Goal: Navigation & Orientation: Find specific page/section

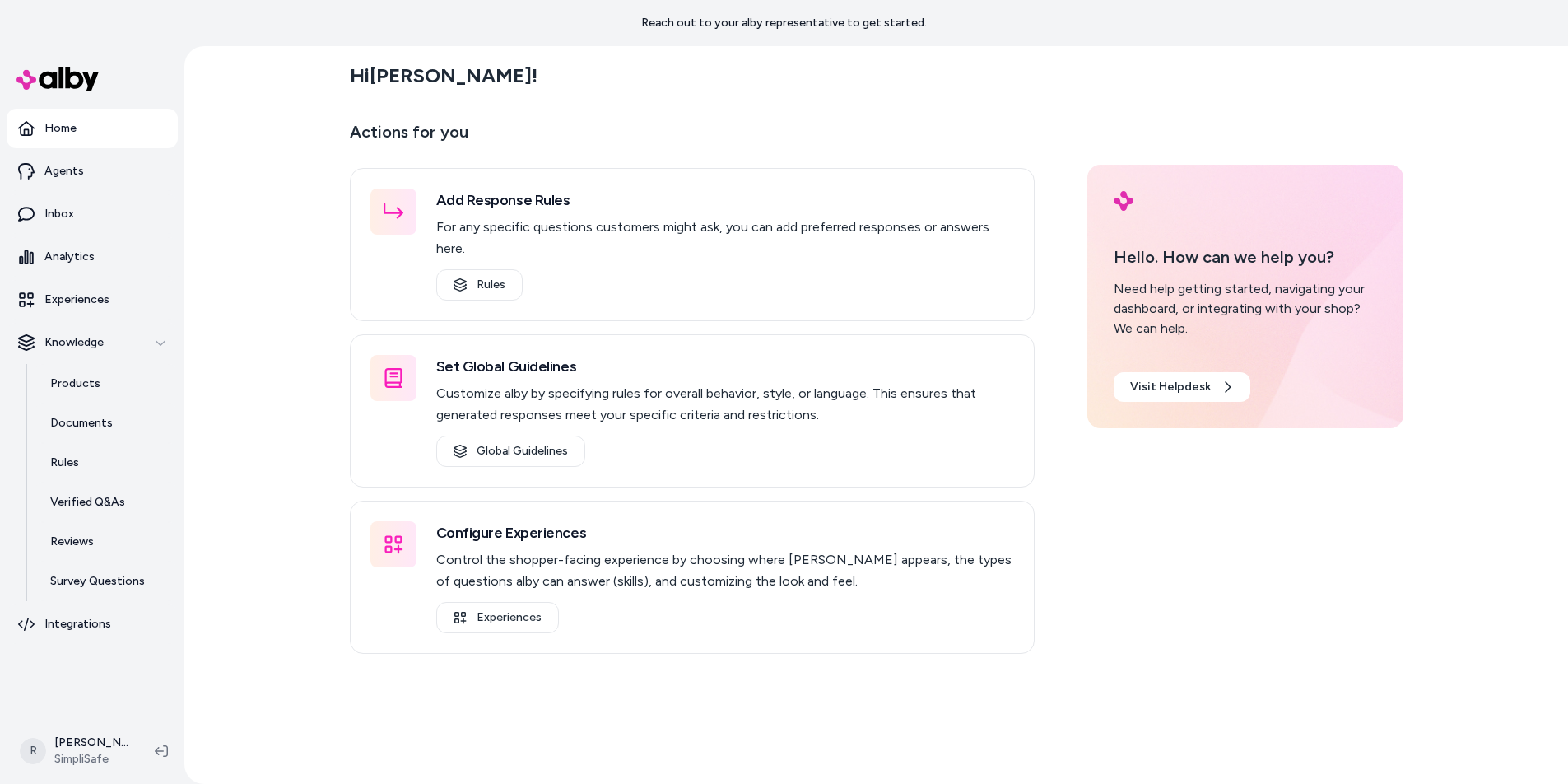
click at [395, 76] on h2 "Hi [PERSON_NAME] !" at bounding box center [443, 76] width 188 height 25
click at [60, 124] on p "Home" at bounding box center [60, 129] width 32 height 17
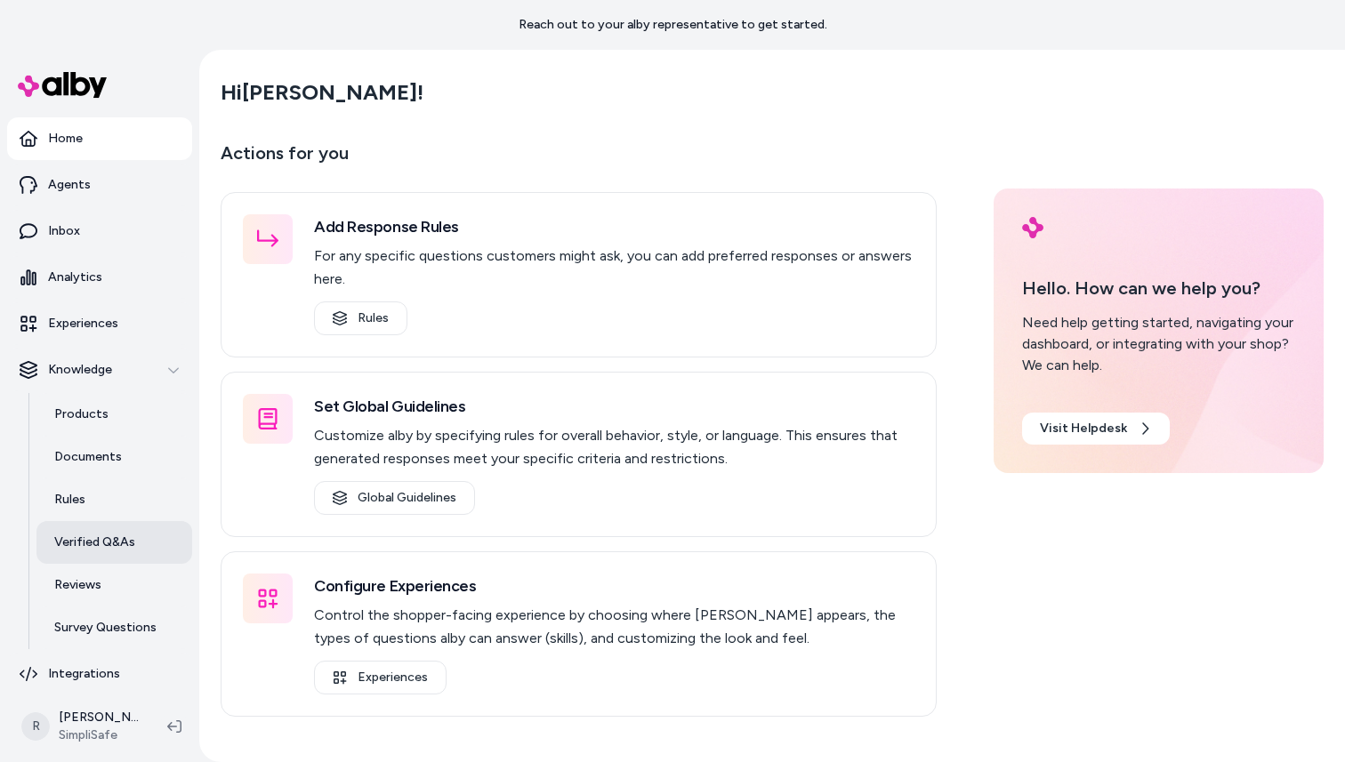
scroll to position [8, 0]
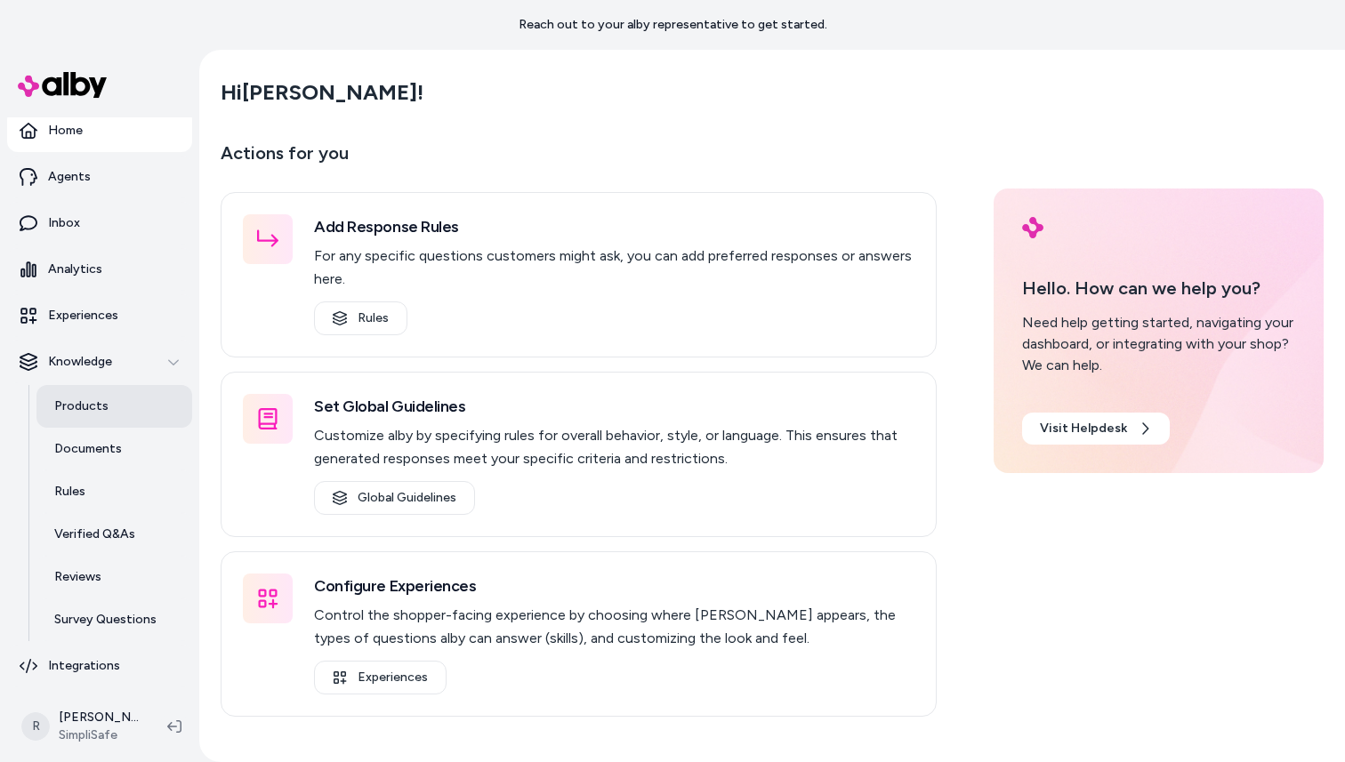
click at [66, 413] on p "Products" at bounding box center [81, 407] width 54 height 18
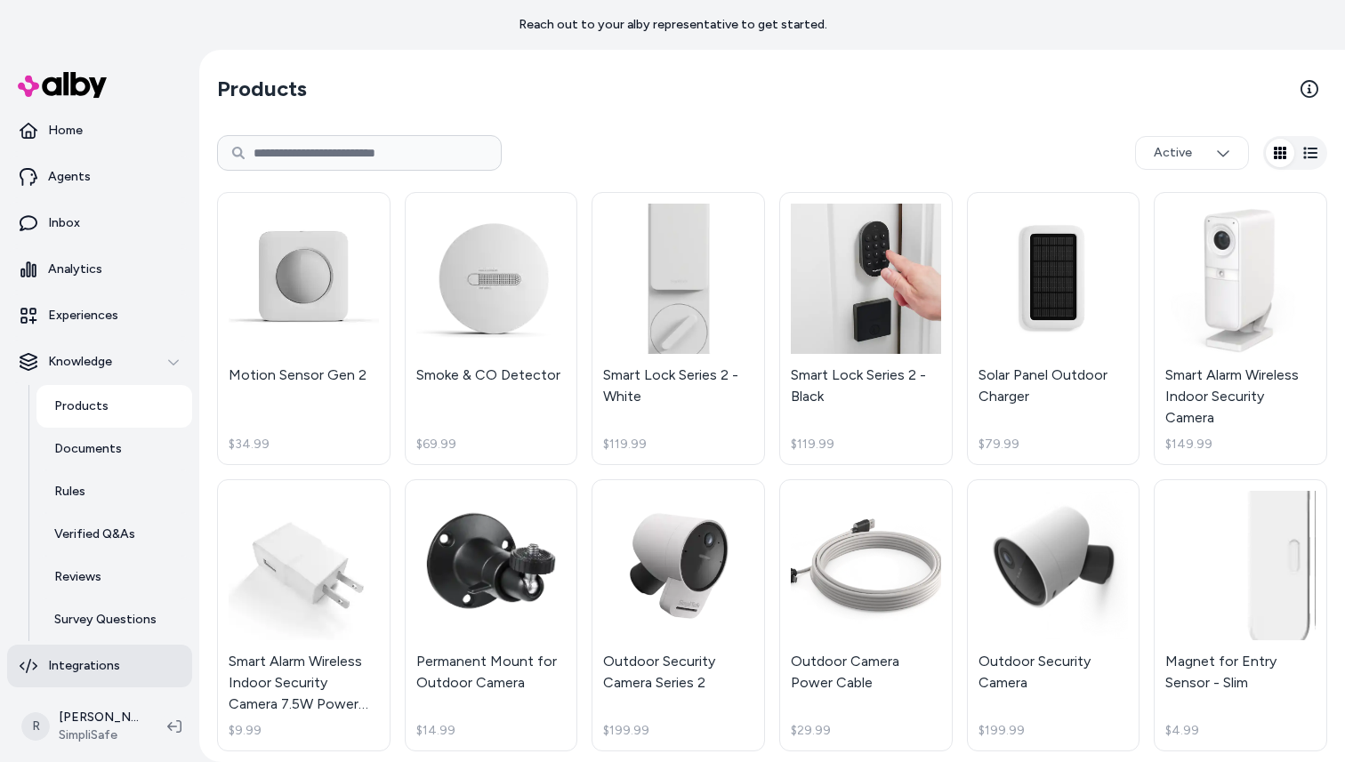
click at [89, 664] on p "Integrations" at bounding box center [84, 666] width 72 height 18
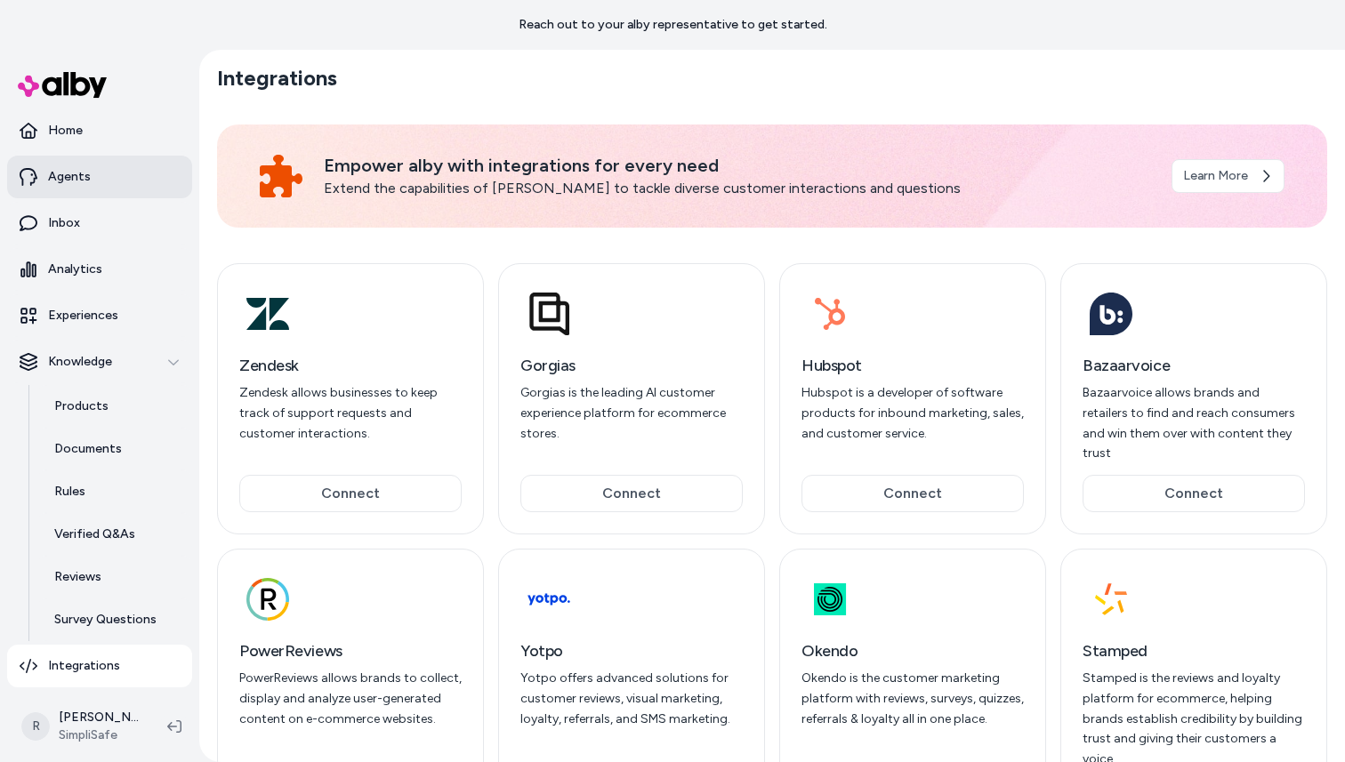
click at [86, 184] on p "Agents" at bounding box center [69, 177] width 43 height 18
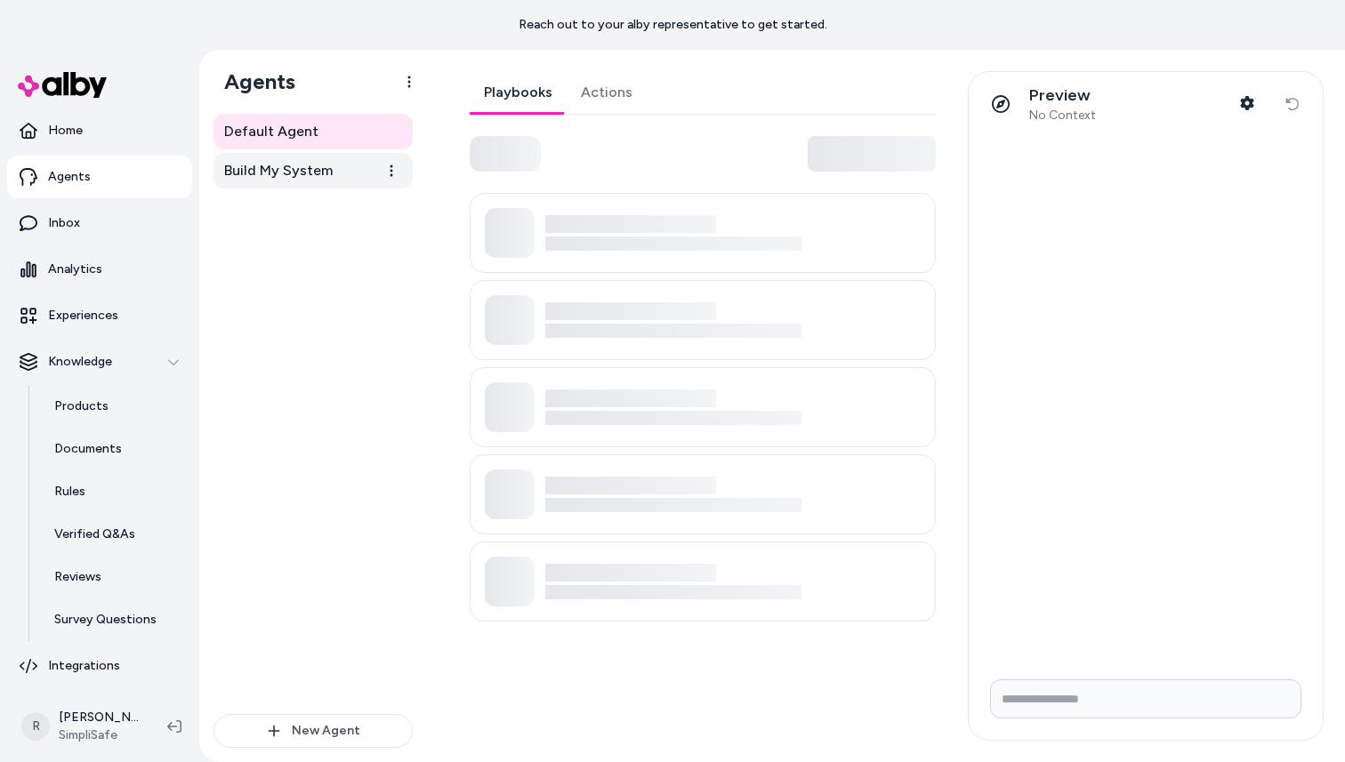
click at [270, 177] on span "Build My System" at bounding box center [278, 170] width 109 height 21
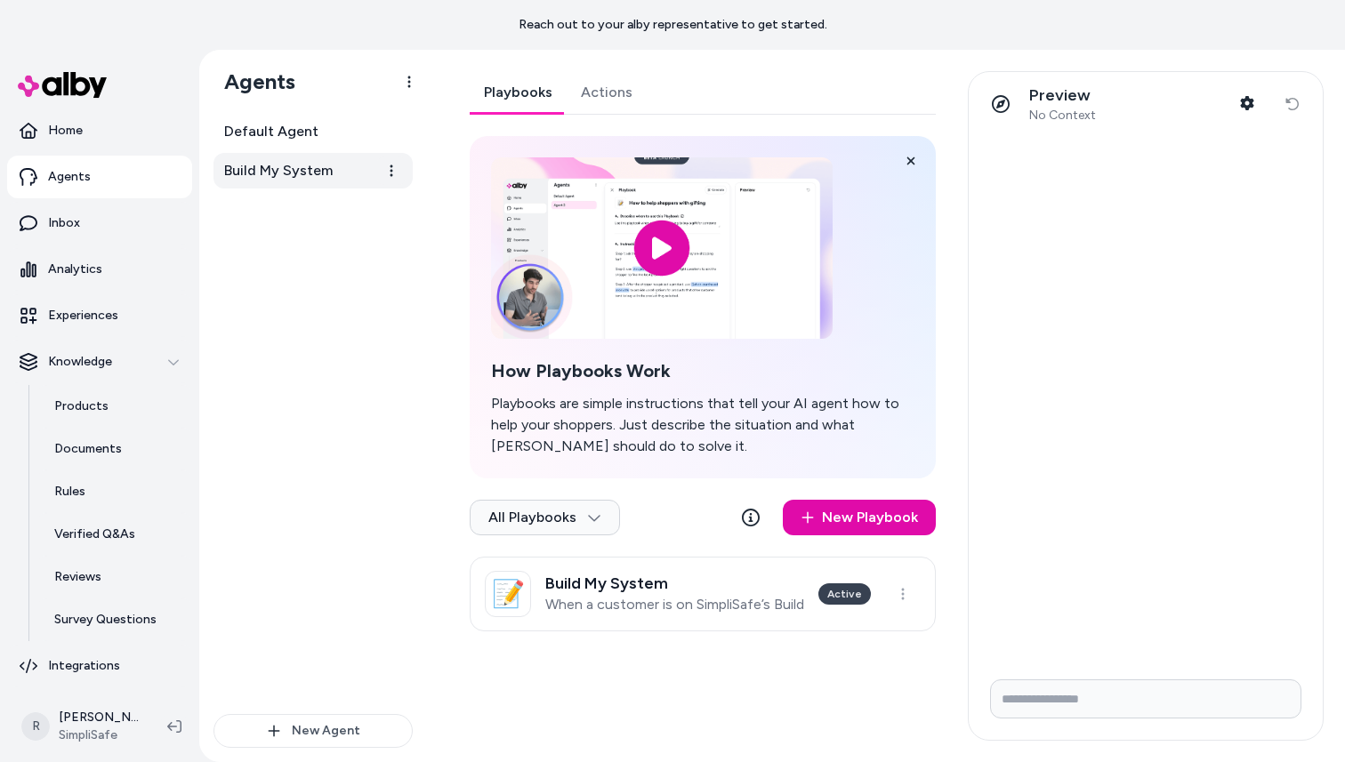
click at [279, 171] on span "Build My System" at bounding box center [278, 170] width 109 height 21
click at [69, 215] on p "Inbox" at bounding box center [64, 223] width 32 height 18
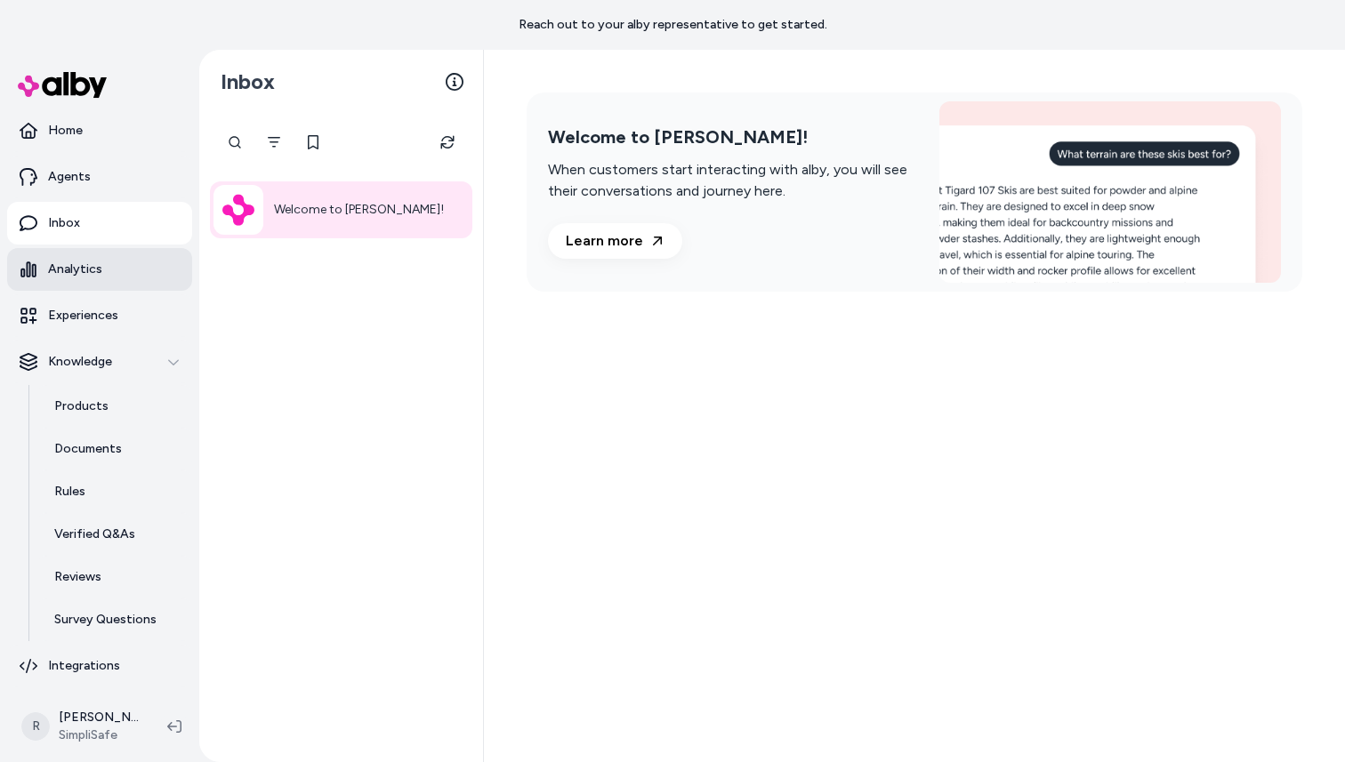
click at [77, 270] on p "Analytics" at bounding box center [75, 270] width 54 height 18
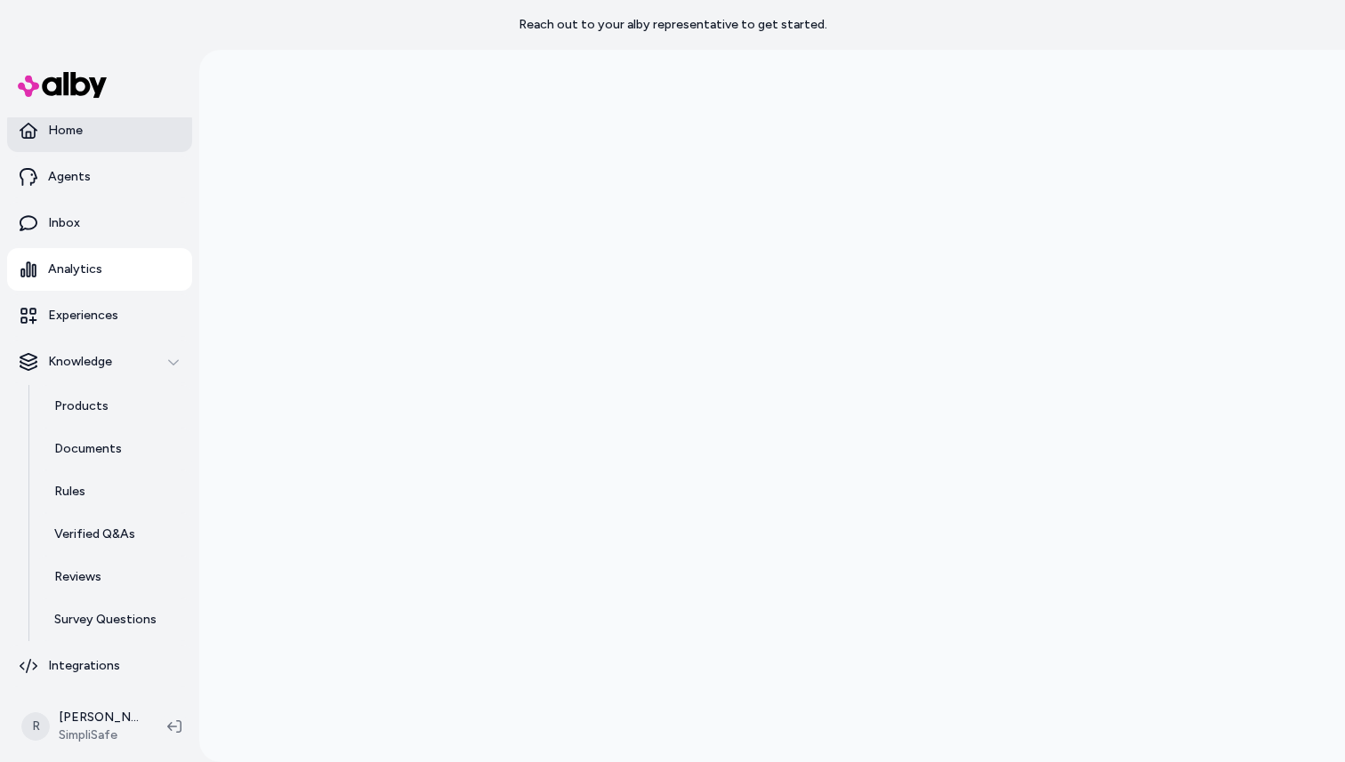
click at [81, 138] on p "Home" at bounding box center [65, 131] width 35 height 18
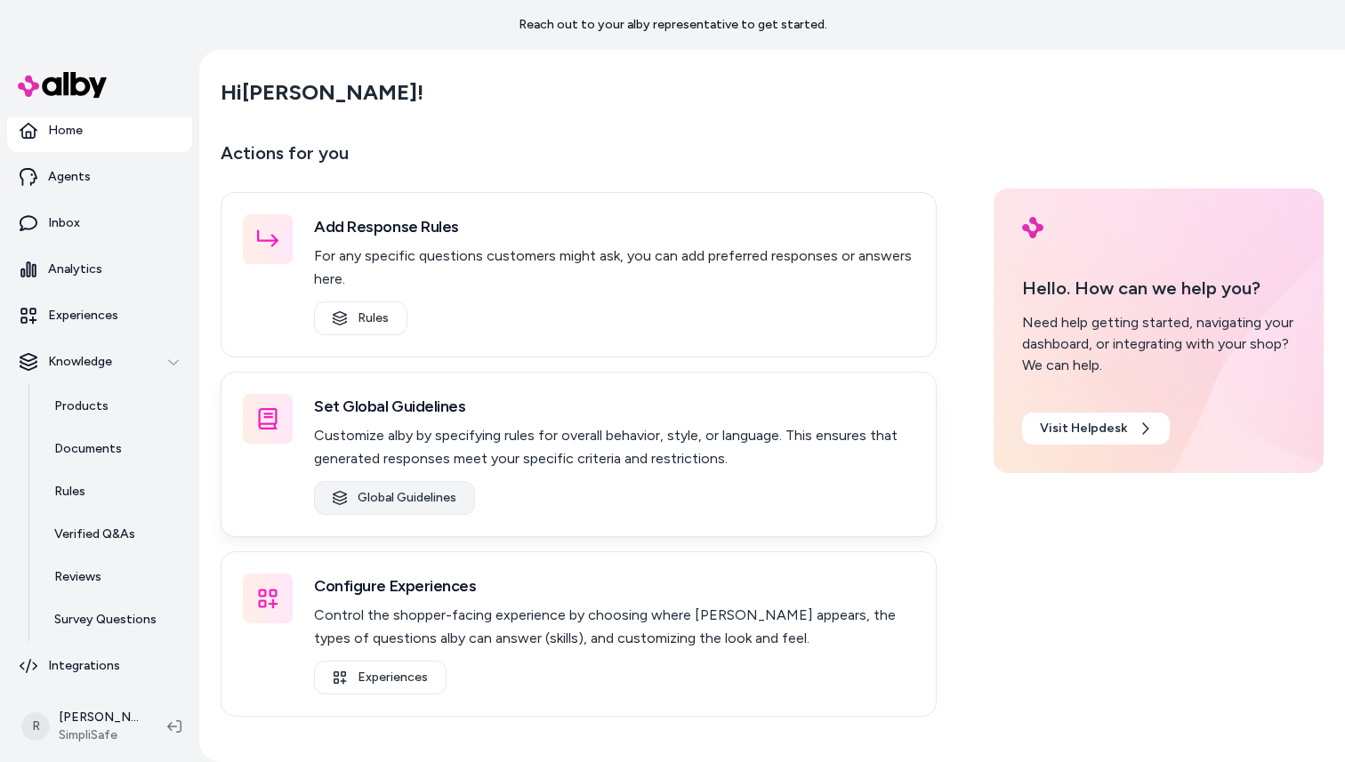
click at [400, 490] on link "Global Guidelines" at bounding box center [394, 498] width 161 height 34
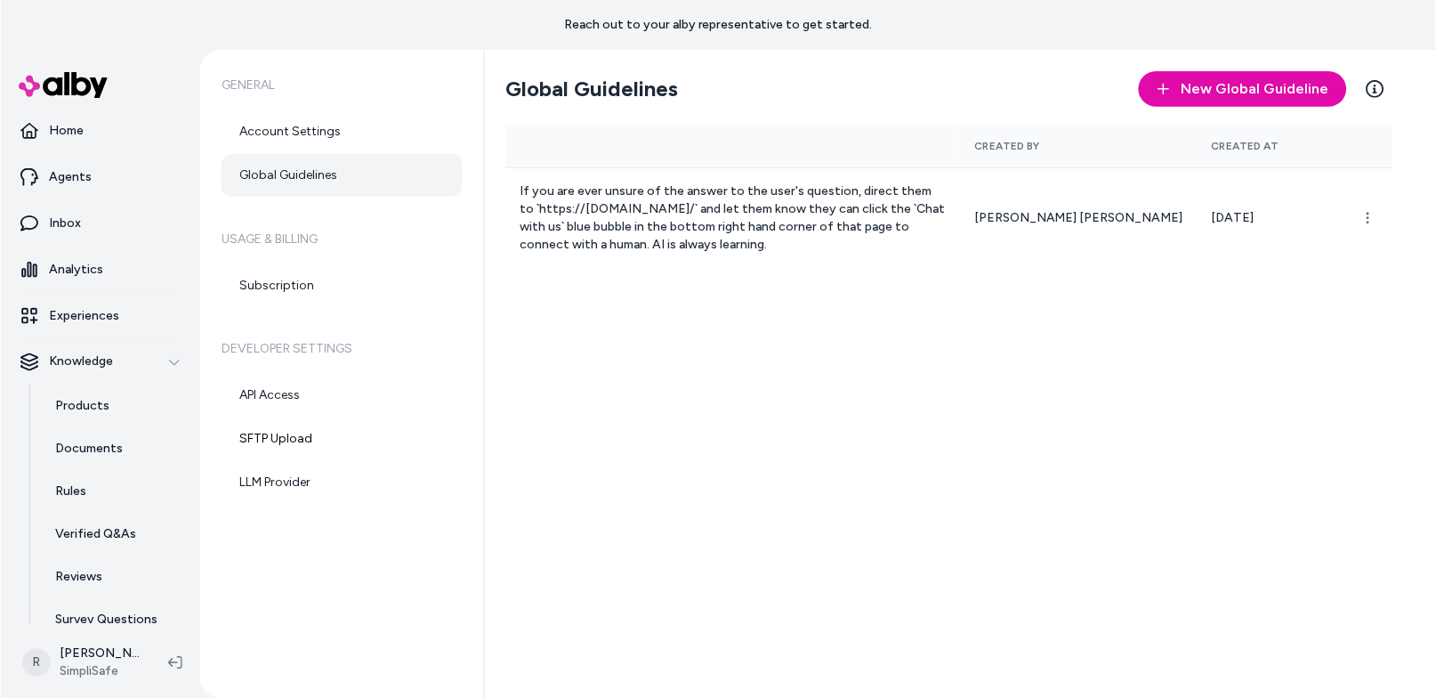
scroll to position [8, 0]
